Goal: Check status: Check status

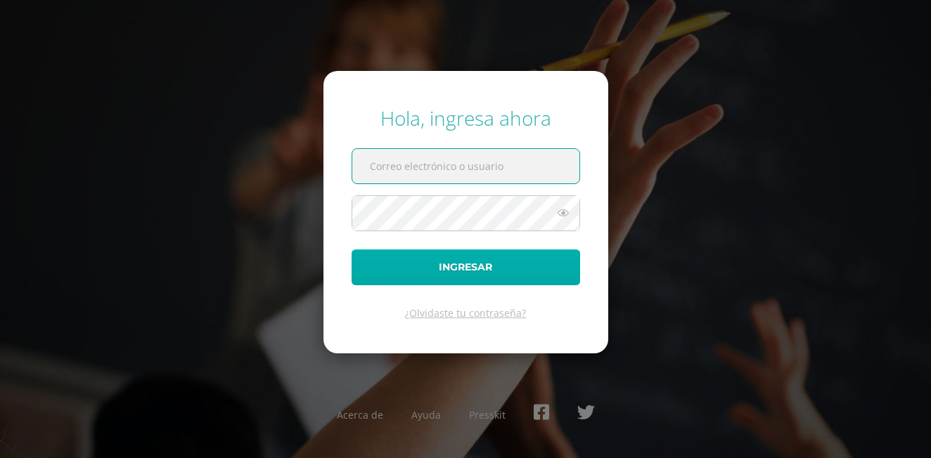
type input "[EMAIL_ADDRESS][PERSON_NAME][DOMAIN_NAME]"
click at [394, 276] on button "Ingresar" at bounding box center [465, 268] width 228 height 36
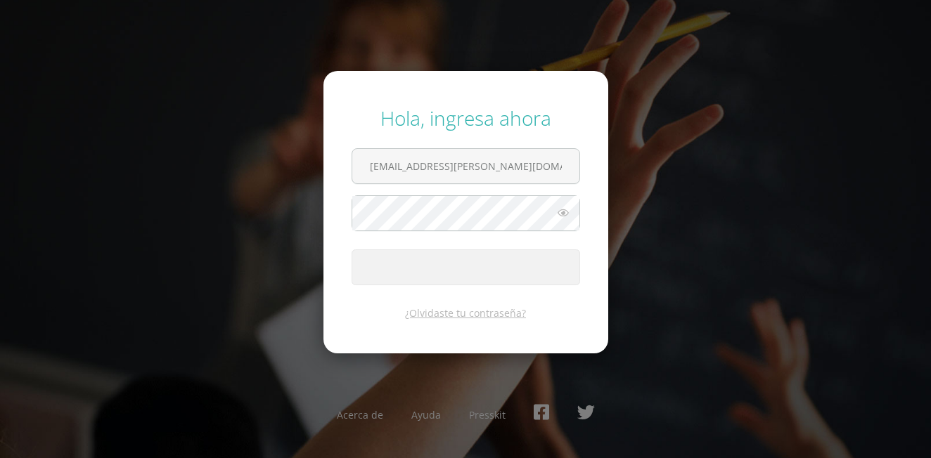
click at [440, 268] on span "submit" at bounding box center [465, 267] width 227 height 34
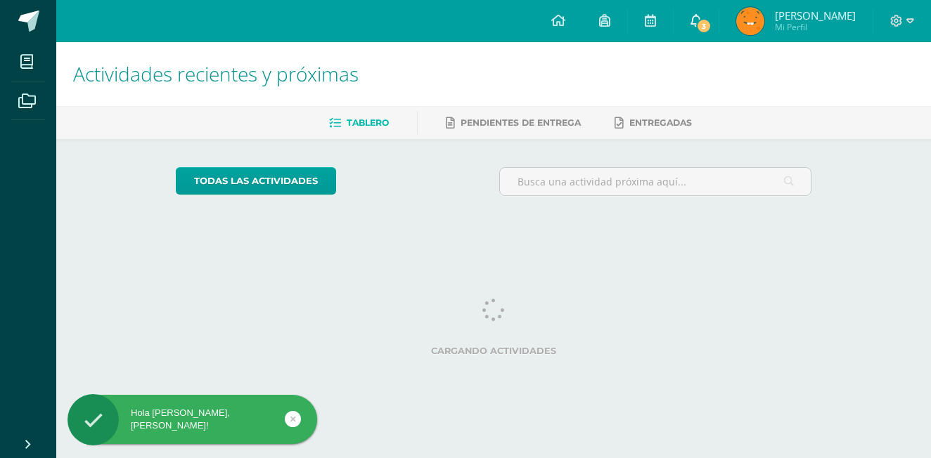
click at [709, 19] on link "3" at bounding box center [695, 21] width 45 height 42
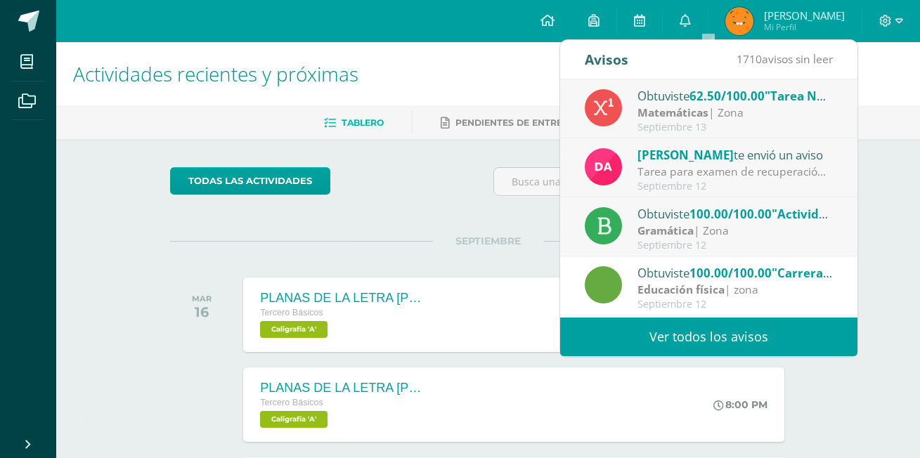
click at [797, 160] on div "[PERSON_NAME] te envió un aviso" at bounding box center [734, 154] width 195 height 18
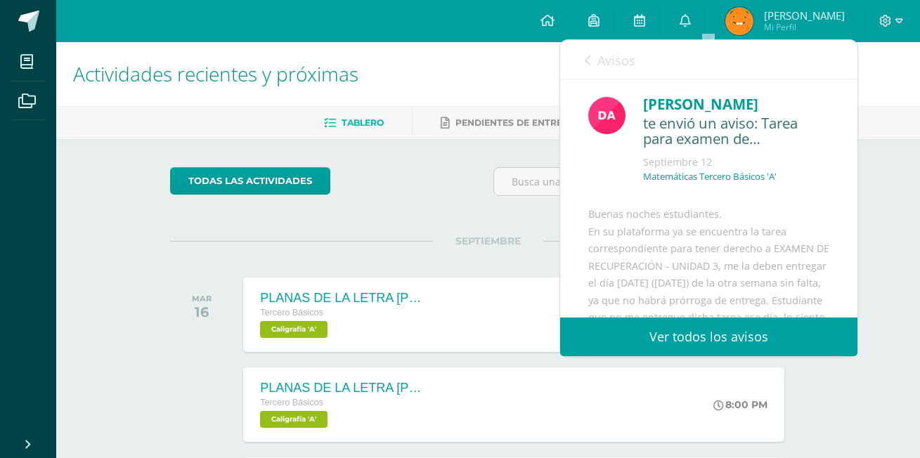
click at [622, 67] on span "Avisos" at bounding box center [616, 60] width 38 height 17
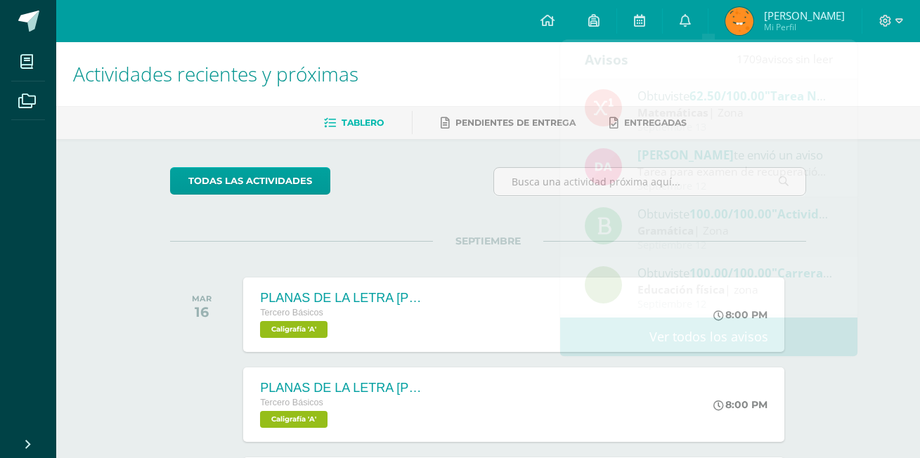
click at [887, 135] on div "Tablero Pendientes de entrega Entregadas" at bounding box center [505, 122] width 898 height 33
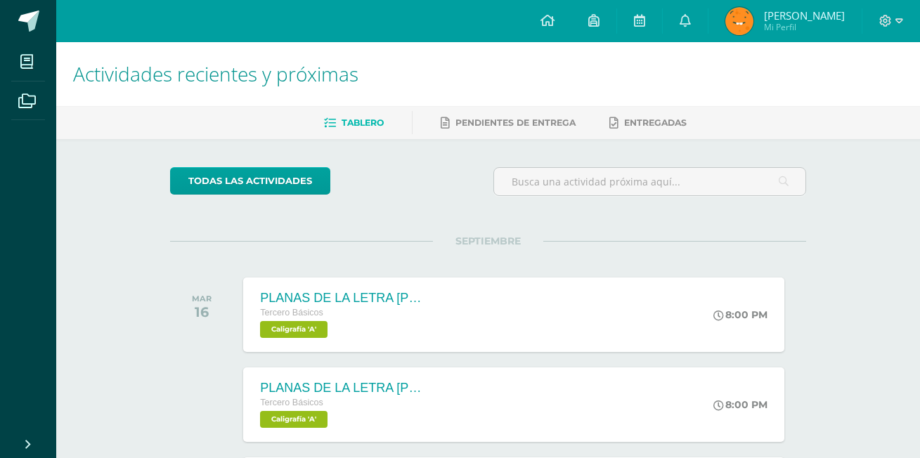
click at [793, 18] on span "[PERSON_NAME]" at bounding box center [804, 15] width 81 height 14
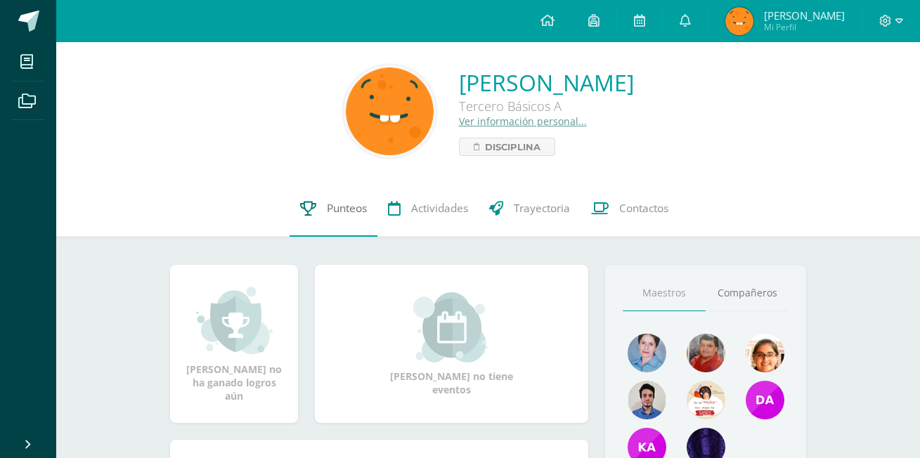
click at [349, 214] on span "Punteos" at bounding box center [347, 208] width 40 height 15
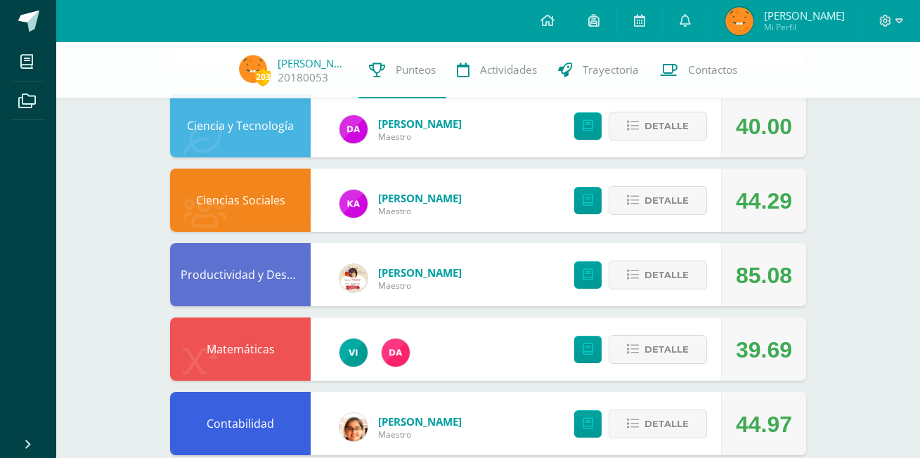
scroll to position [141, 0]
